Goal: Check status

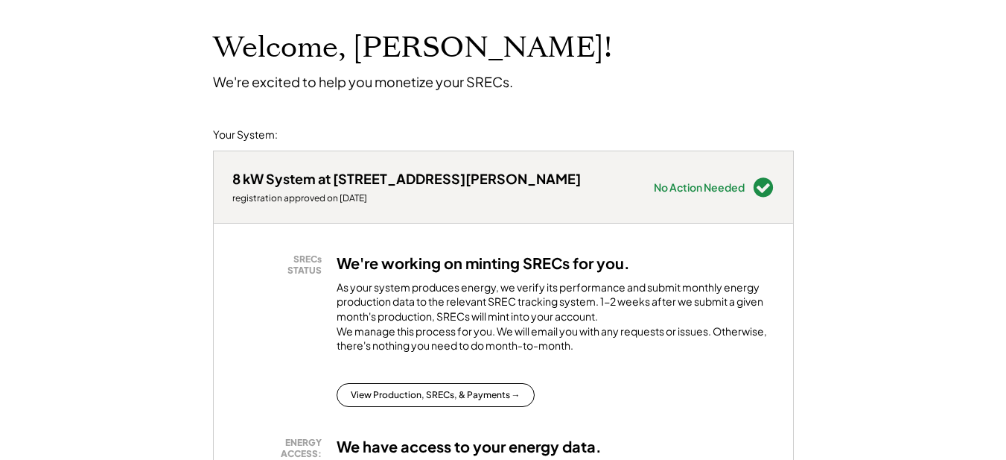
scroll to position [149, 0]
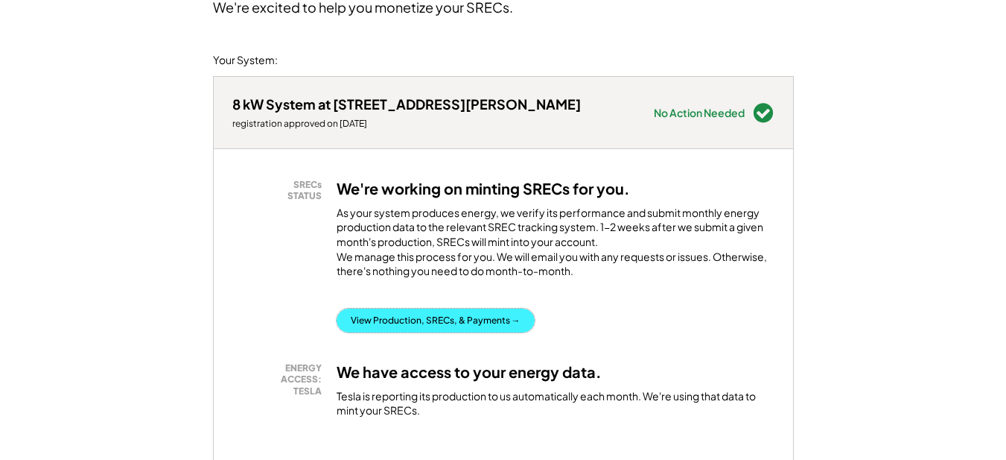
click at [439, 332] on button "View Production, SRECs, & Payments →" at bounding box center [436, 320] width 198 height 24
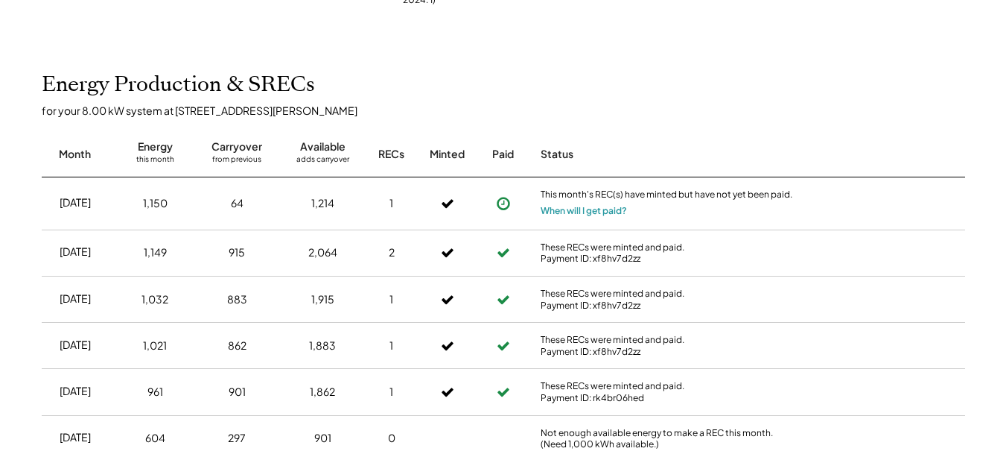
scroll to position [596, 0]
